Goal: Task Accomplishment & Management: Manage account settings

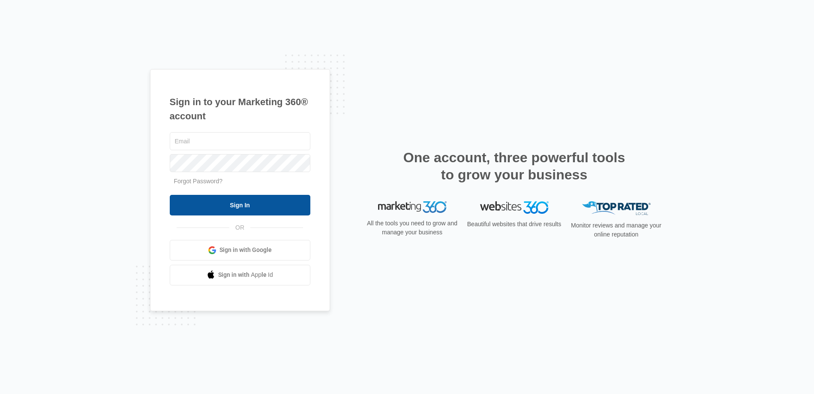
type input "joel.green@madwire.com"
click at [257, 205] on input "Sign In" at bounding box center [240, 205] width 141 height 21
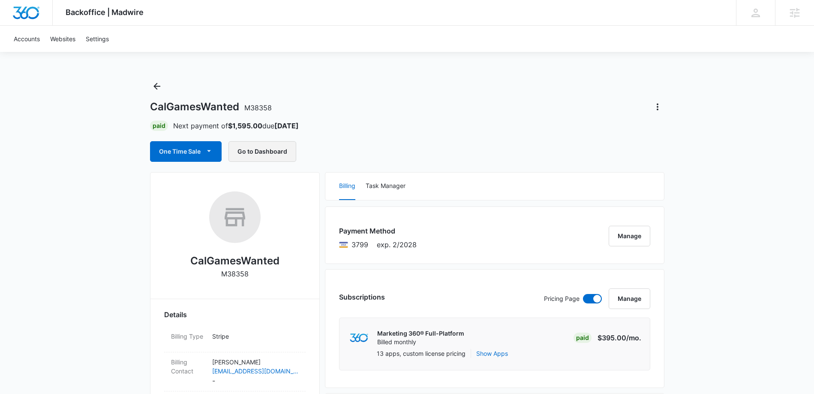
click at [260, 156] on button "Go to Dashboard" at bounding box center [263, 151] width 68 height 21
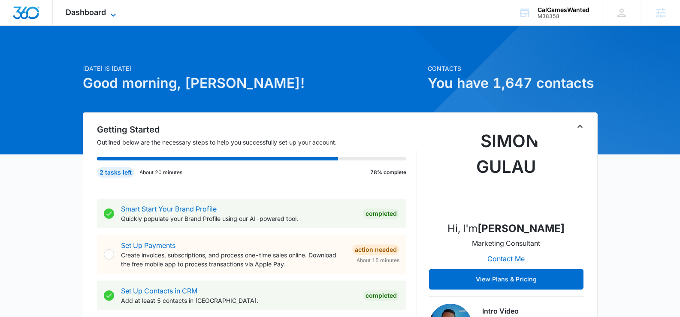
click at [103, 12] on span "Dashboard" at bounding box center [86, 12] width 40 height 9
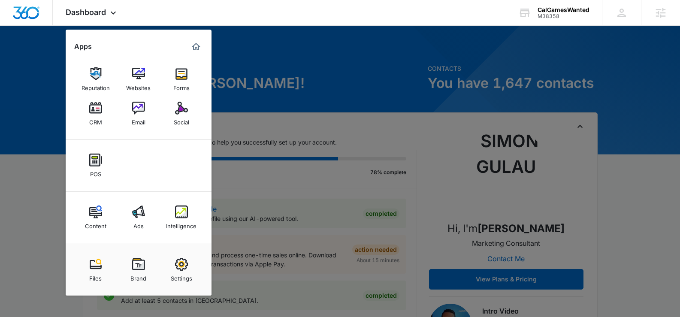
click at [138, 110] on img at bounding box center [138, 108] width 13 height 13
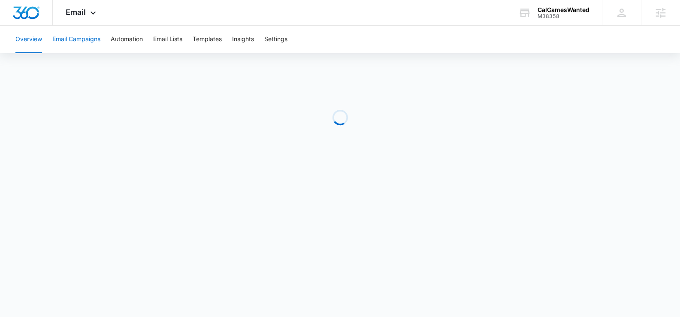
click at [96, 47] on button "Email Campaigns" at bounding box center [76, 39] width 48 height 27
click at [42, 33] on button "Overview" at bounding box center [28, 39] width 27 height 27
click at [65, 42] on button "Email Campaigns" at bounding box center [76, 39] width 48 height 27
click at [130, 41] on button "Automation" at bounding box center [127, 39] width 32 height 27
click at [95, 45] on button "Email Campaigns" at bounding box center [76, 39] width 48 height 27
